Goal: Find specific page/section: Find specific page/section

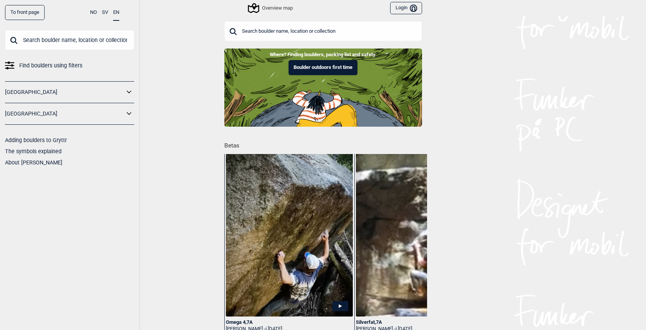
click at [263, 32] on input "text" at bounding box center [323, 31] width 198 height 20
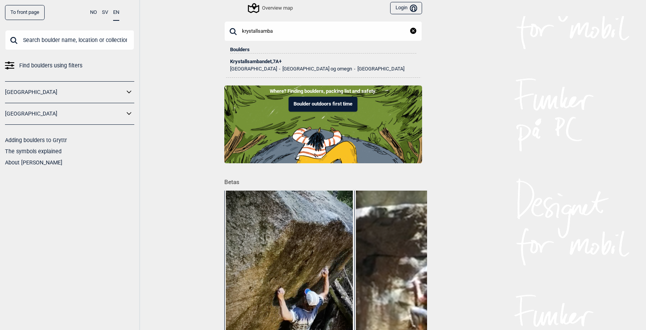
type input "krystallsamba"
click at [250, 61] on div "Krystallsambandet , 7A+" at bounding box center [323, 61] width 186 height 5
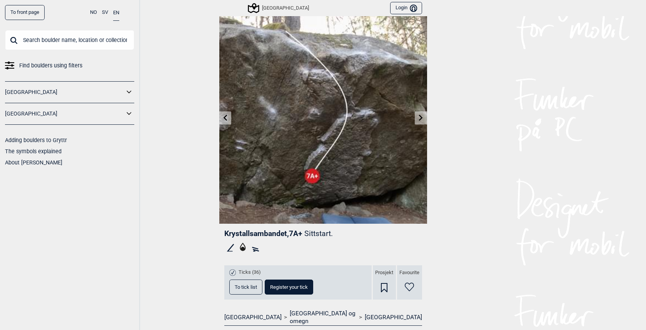
scroll to position [90, 0]
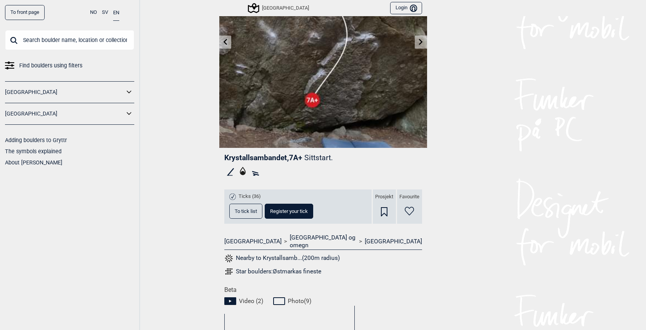
click at [239, 214] on button "To tick list" at bounding box center [245, 210] width 33 height 15
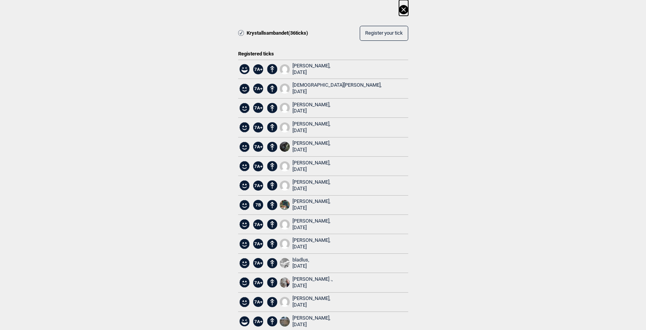
click at [312, 65] on div "[PERSON_NAME], [DATE]" at bounding box center [311, 69] width 38 height 13
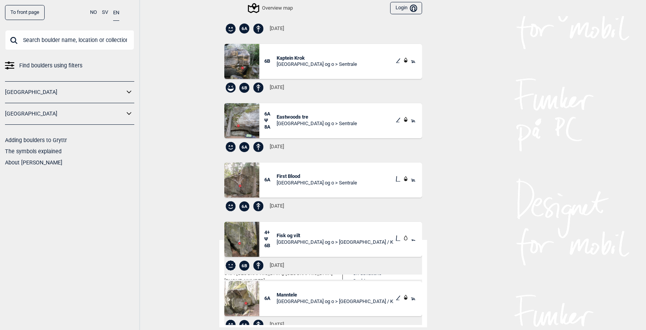
scroll to position [568, 0]
